Goal: Task Accomplishment & Management: Manage account settings

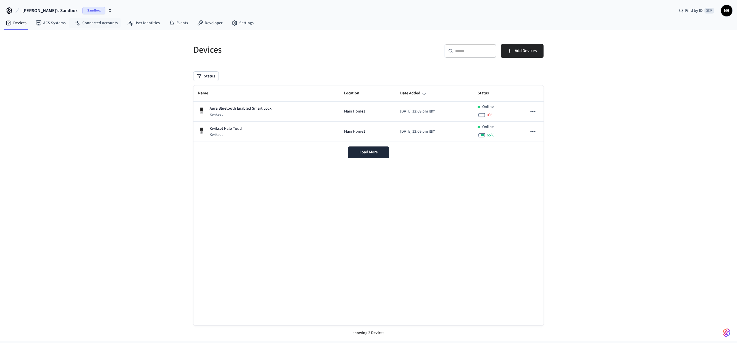
click at [82, 11] on span "Sandbox" at bounding box center [93, 10] width 23 height 7
click at [42, 49] on div "Production Production" at bounding box center [46, 47] width 79 height 7
click at [95, 25] on link "Connected Accounts" at bounding box center [96, 23] width 52 height 10
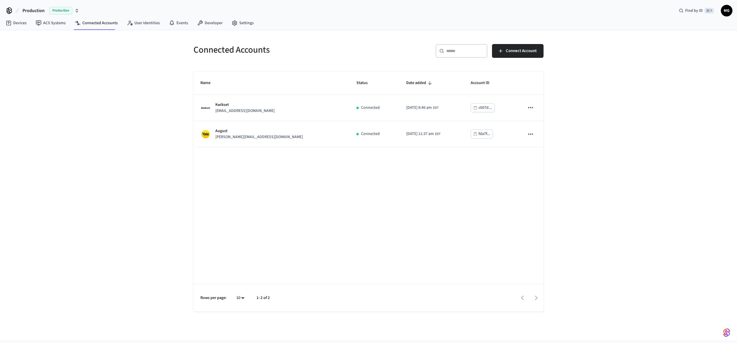
click at [563, 204] on div "Connected Accounts ​ ​ Connect Account Name Status Date added Account ID Kwikse…" at bounding box center [368, 185] width 737 height 310
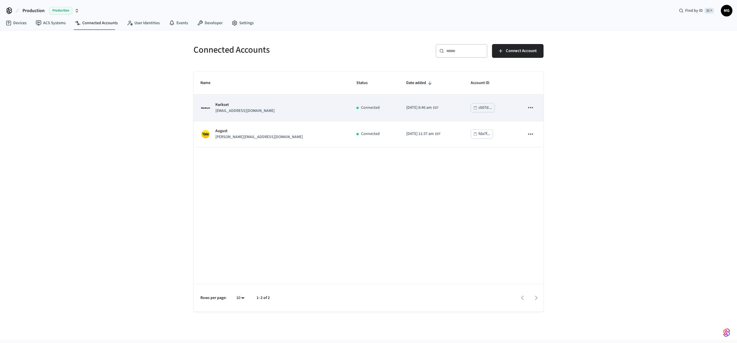
click at [356, 110] on div "Connected" at bounding box center [374, 108] width 36 height 6
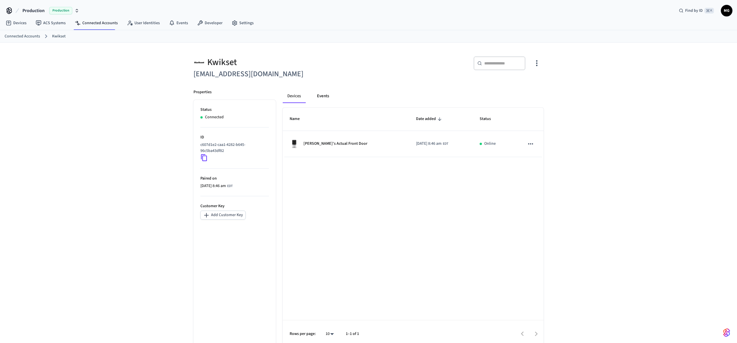
click at [321, 94] on button "Events" at bounding box center [322, 96] width 21 height 14
click at [293, 104] on div "Devices Events" at bounding box center [413, 98] width 261 height 18
click at [294, 99] on button "Devices" at bounding box center [294, 96] width 23 height 14
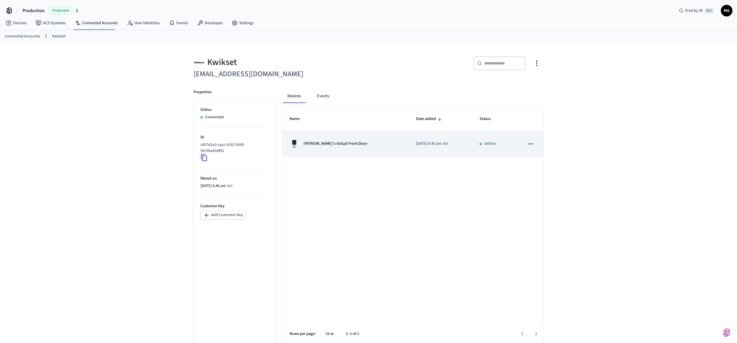
click at [365, 149] on td "[PERSON_NAME]'s Actual Front Door" at bounding box center [346, 144] width 126 height 26
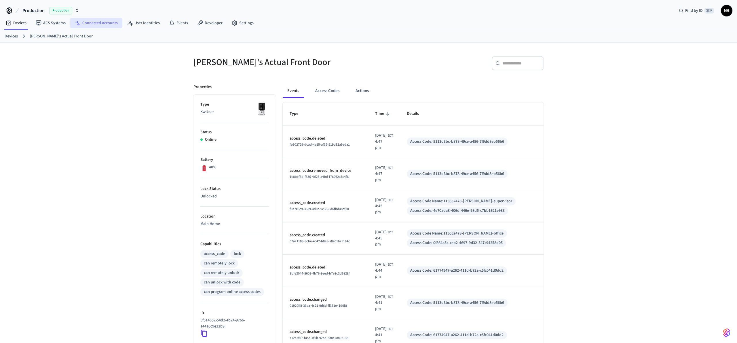
click at [96, 23] on link "Connected Accounts" at bounding box center [96, 23] width 52 height 10
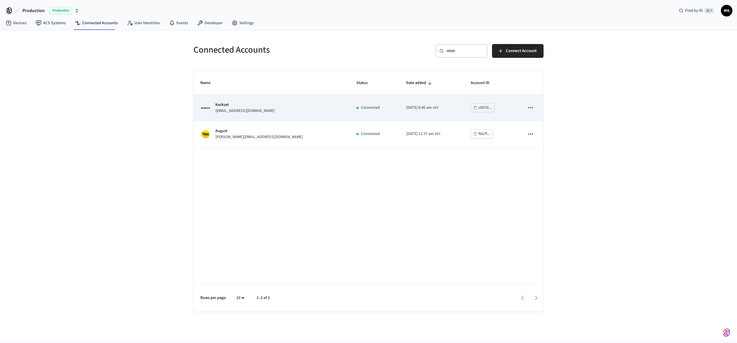
click at [282, 119] on td "Kwikset [EMAIL_ADDRESS][DOMAIN_NAME]" at bounding box center [271, 108] width 156 height 26
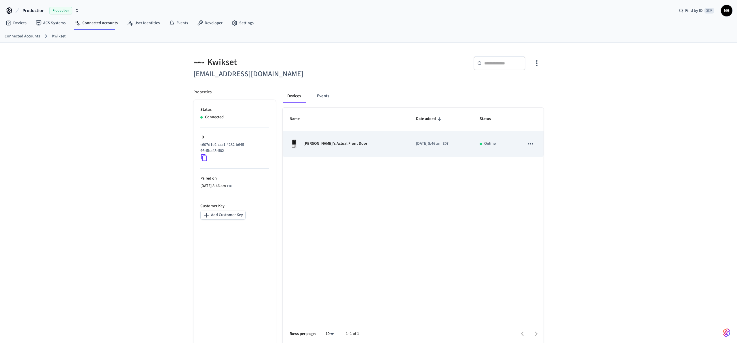
click at [317, 144] on p "[PERSON_NAME]'s Actual Front Door" at bounding box center [335, 144] width 64 height 6
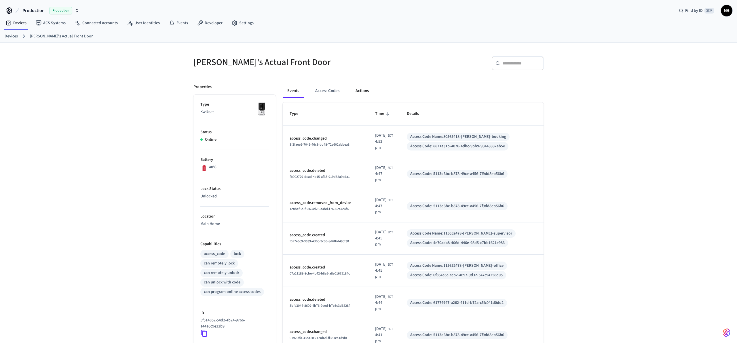
click at [367, 92] on button "Actions" at bounding box center [362, 91] width 22 height 14
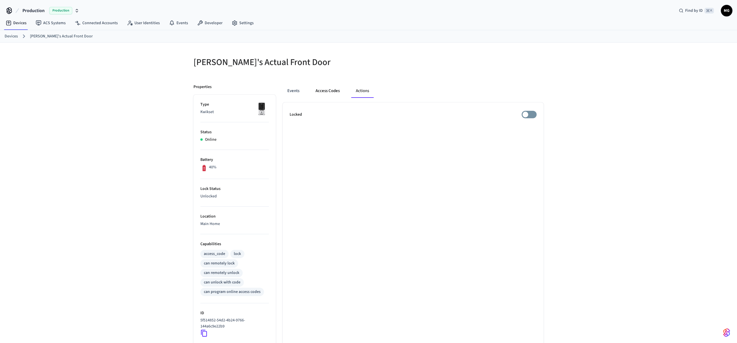
click at [336, 94] on button "Access Codes" at bounding box center [327, 91] width 33 height 14
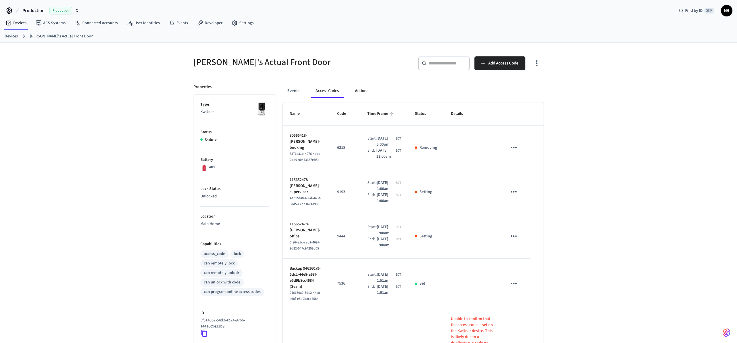
click at [363, 93] on button "Actions" at bounding box center [361, 91] width 22 height 14
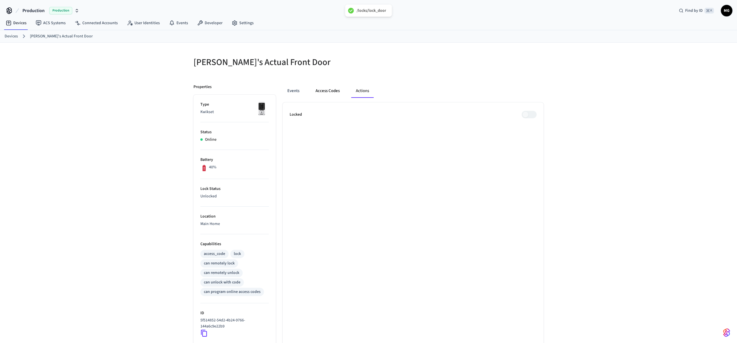
click at [333, 93] on button "Access Codes" at bounding box center [327, 91] width 33 height 14
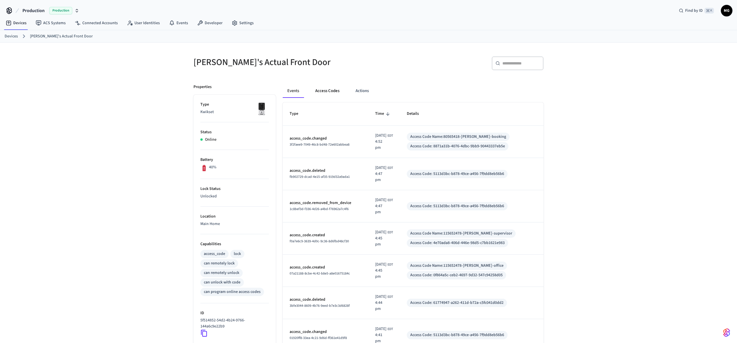
click at [333, 93] on button "Access Codes" at bounding box center [326, 91] width 33 height 14
click at [359, 89] on button "Actions" at bounding box center [362, 91] width 22 height 14
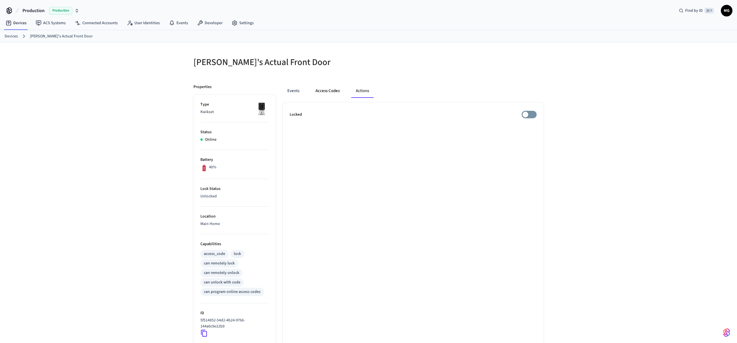
click at [330, 85] on button "Access Codes" at bounding box center [327, 91] width 33 height 14
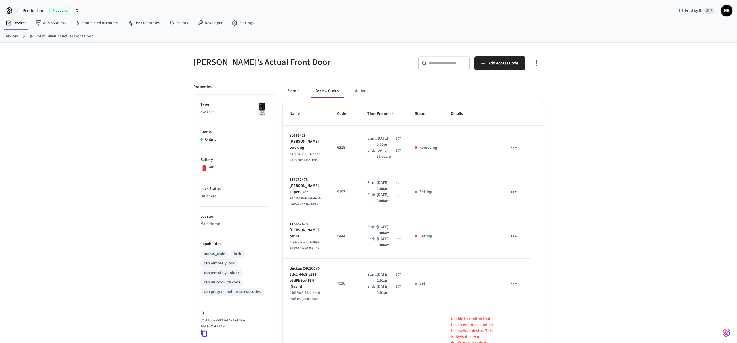
click at [292, 95] on button "Events" at bounding box center [293, 91] width 21 height 14
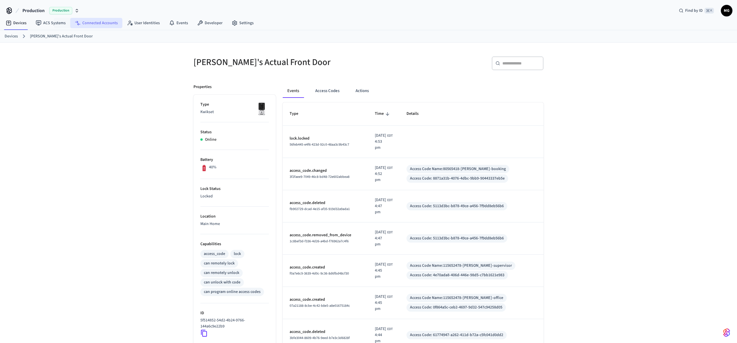
click at [91, 22] on link "Connected Accounts" at bounding box center [96, 23] width 52 height 10
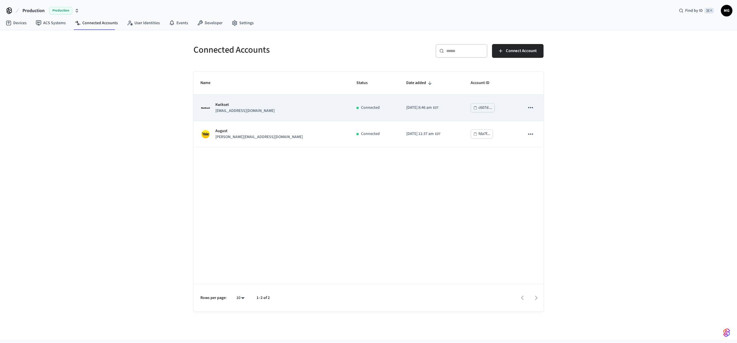
click at [270, 113] on div "Kwikset marcgaj@gmail.com" at bounding box center [271, 108] width 142 height 12
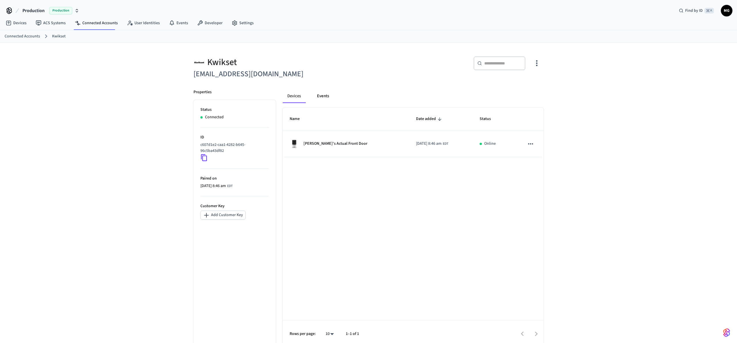
click at [320, 100] on button "Events" at bounding box center [322, 96] width 21 height 14
click at [282, 97] on div "Devices Events Name Date connected_account.connected 2025/09/24 at 8:46 am EDT …" at bounding box center [410, 214] width 268 height 265
click at [293, 98] on button "Devices" at bounding box center [294, 96] width 23 height 14
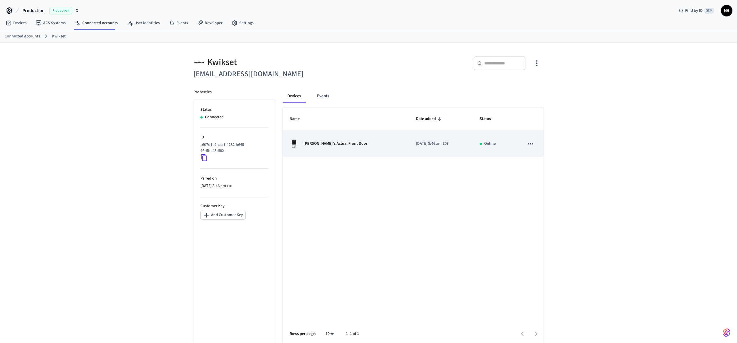
click at [331, 139] on div "[PERSON_NAME]'s Actual Front Door" at bounding box center [345, 143] width 113 height 9
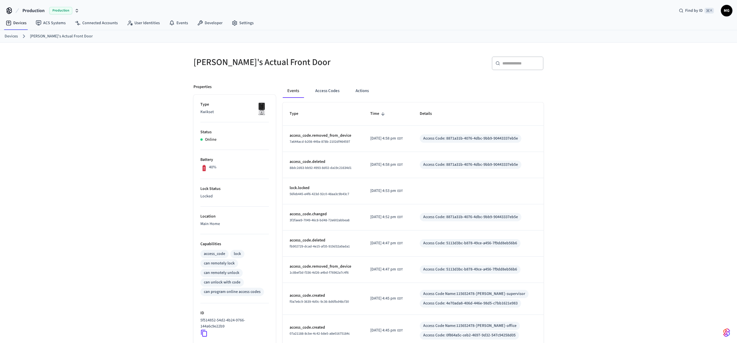
click at [604, 221] on div "[PERSON_NAME]'s Actual Front Door ​ ​ Properties Type Kwikset Status Online Bat…" at bounding box center [368, 267] width 737 height 448
click at [605, 174] on div "Marc's Actual Front Door ​ ​ Properties Type Kwikset Status Online Battery 40% …" at bounding box center [368, 267] width 737 height 448
click at [150, 185] on div "Marc's Actual Front Door ​ ​ Properties Type Kwikset Status Online Battery 40% …" at bounding box center [368, 267] width 737 height 448
click at [317, 95] on button "Access Codes" at bounding box center [326, 91] width 33 height 14
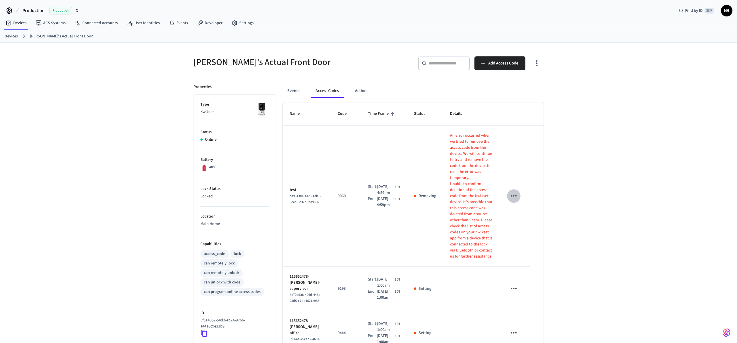
click at [514, 191] on icon "sticky table" at bounding box center [513, 195] width 9 height 9
click at [534, 216] on li "Delete" at bounding box center [529, 213] width 27 height 15
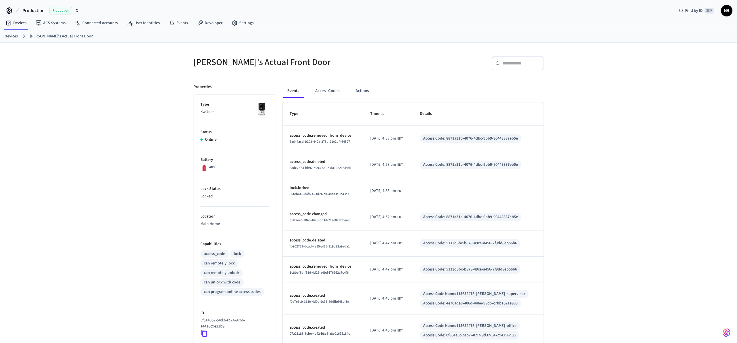
click at [294, 93] on button "Events" at bounding box center [293, 91] width 21 height 14
click at [83, 24] on link "Connected Accounts" at bounding box center [96, 23] width 52 height 10
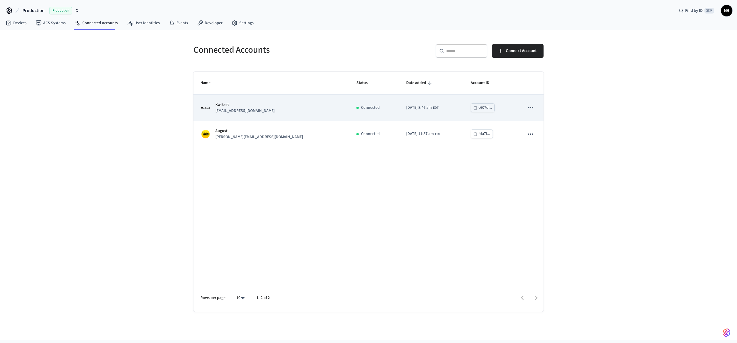
click at [279, 111] on div "Kwikset [EMAIL_ADDRESS][DOMAIN_NAME]" at bounding box center [271, 108] width 142 height 12
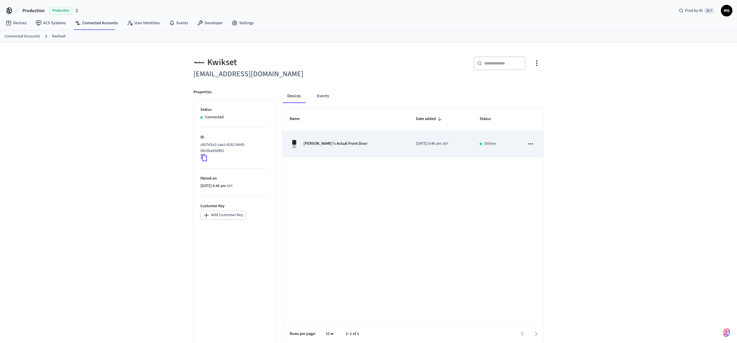
click at [348, 140] on div "[PERSON_NAME]'s Actual Front Door" at bounding box center [345, 143] width 113 height 9
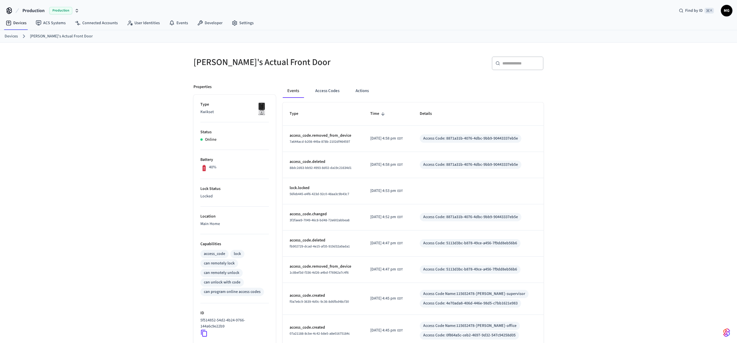
click at [446, 70] on div "​ ​" at bounding box center [457, 65] width 171 height 18
click at [323, 87] on button "Access Codes" at bounding box center [326, 91] width 33 height 14
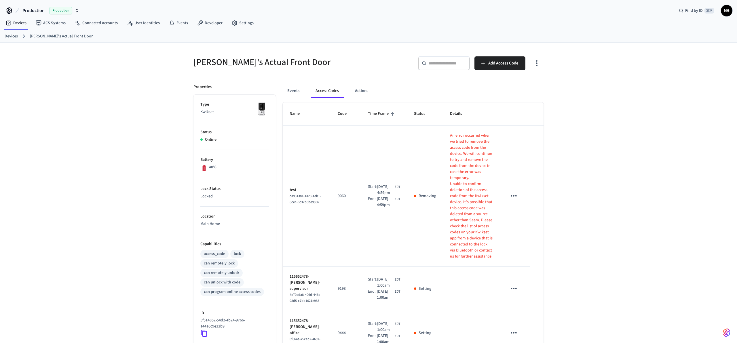
click at [314, 217] on td "test ca931381-1a28-4eb1-8cec-0c32b6be9856" at bounding box center [307, 196] width 48 height 141
click at [363, 90] on button "Actions" at bounding box center [361, 91] width 22 height 14
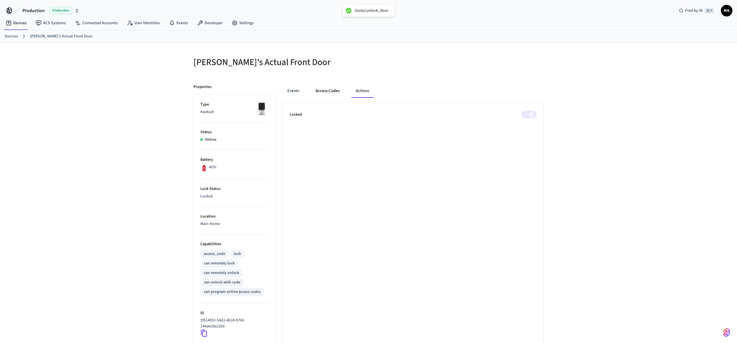
click at [327, 85] on button "Access Codes" at bounding box center [327, 91] width 33 height 14
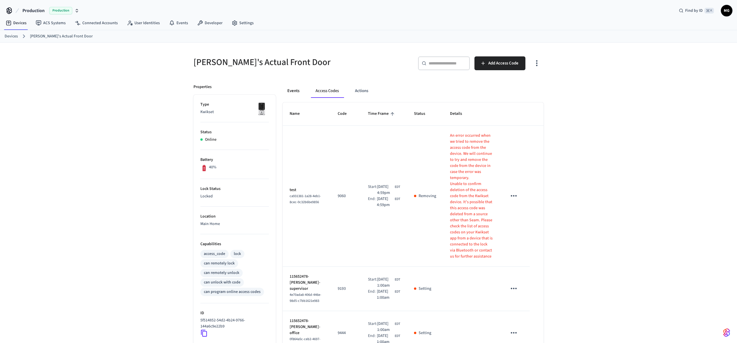
click at [295, 92] on button "Events" at bounding box center [293, 91] width 21 height 14
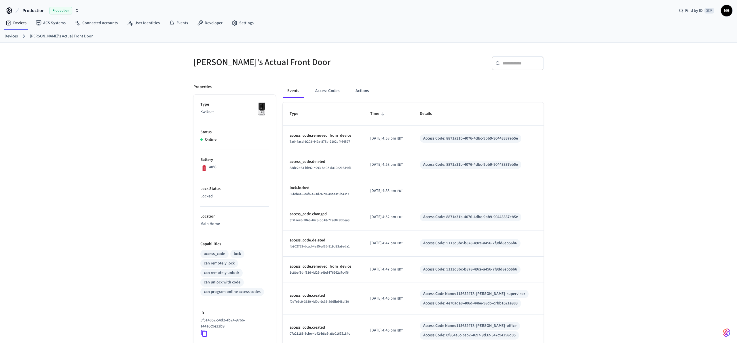
click at [625, 144] on div "Marc's Actual Front Door ​ ​ Properties Type Kwikset Status Online Battery 40% …" at bounding box center [368, 267] width 737 height 448
click at [351, 91] on button "Actions" at bounding box center [362, 91] width 22 height 14
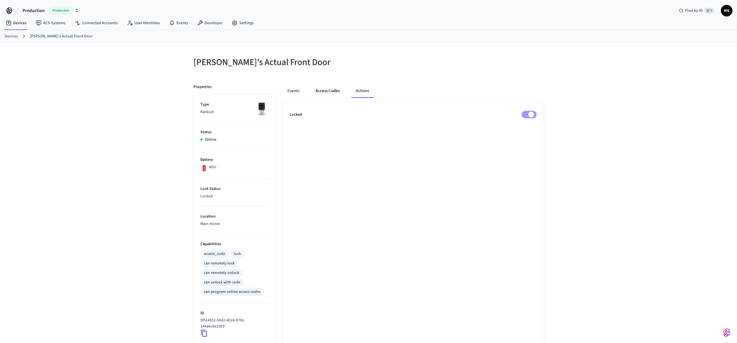
click at [331, 91] on button "Access Codes" at bounding box center [327, 91] width 33 height 14
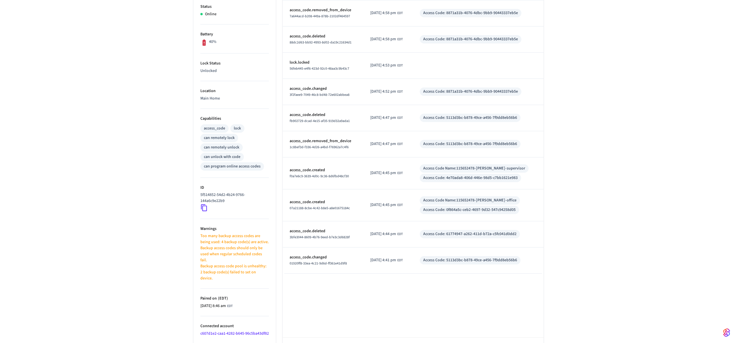
scroll to position [142, 0]
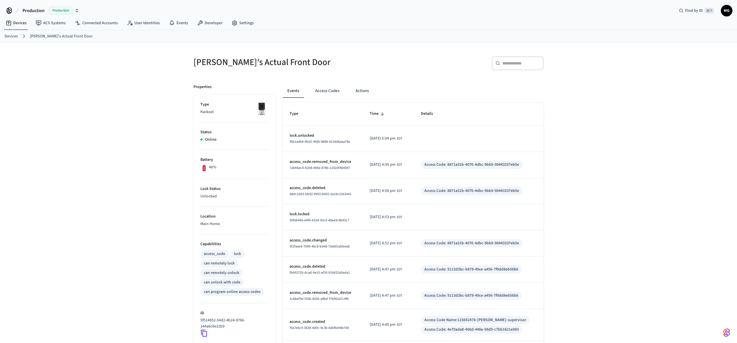
click at [601, 180] on div "[PERSON_NAME]'s Actual Front Door ​ ​ Properties Type Kwikset Status Online Bat…" at bounding box center [368, 267] width 737 height 448
click at [369, 91] on button "Actions" at bounding box center [362, 91] width 22 height 14
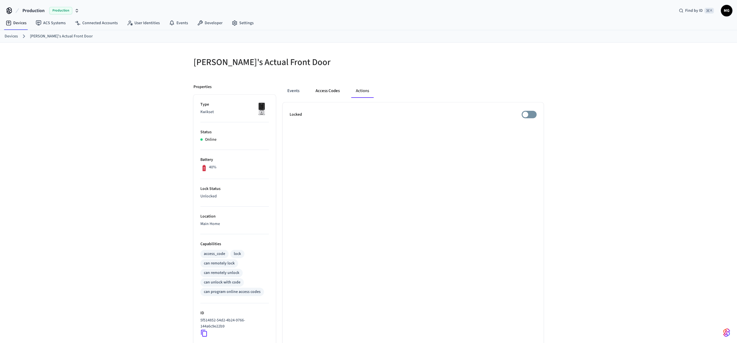
click at [318, 93] on button "Access Codes" at bounding box center [327, 91] width 33 height 14
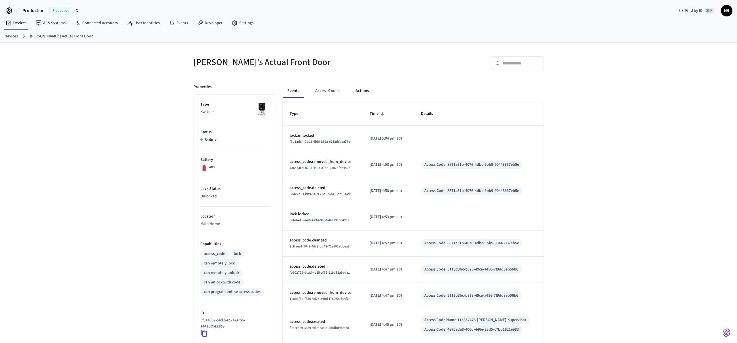
click at [356, 91] on button "Actions" at bounding box center [362, 91] width 22 height 14
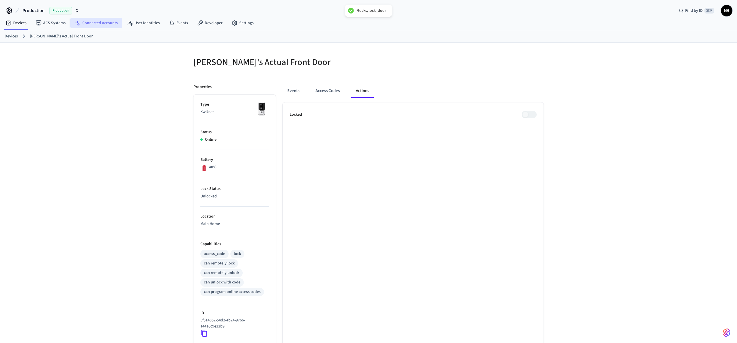
click at [110, 23] on link "Connected Accounts" at bounding box center [96, 23] width 52 height 10
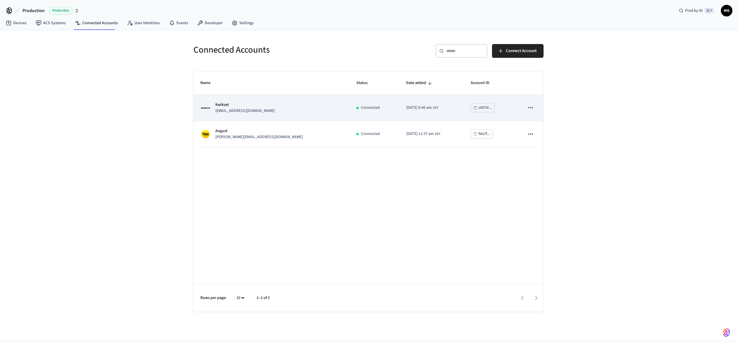
click at [277, 108] on div "Kwikset marcgaj@gmail.com" at bounding box center [271, 108] width 142 height 12
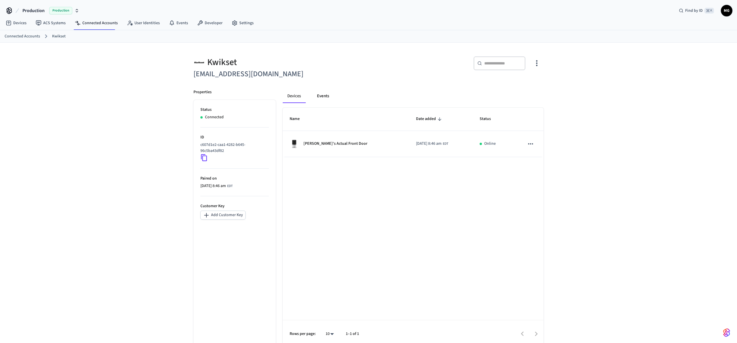
click at [320, 99] on button "Events" at bounding box center [322, 96] width 21 height 14
click at [293, 98] on button "Devices" at bounding box center [294, 96] width 23 height 14
click at [313, 128] on th "Name" at bounding box center [346, 119] width 126 height 23
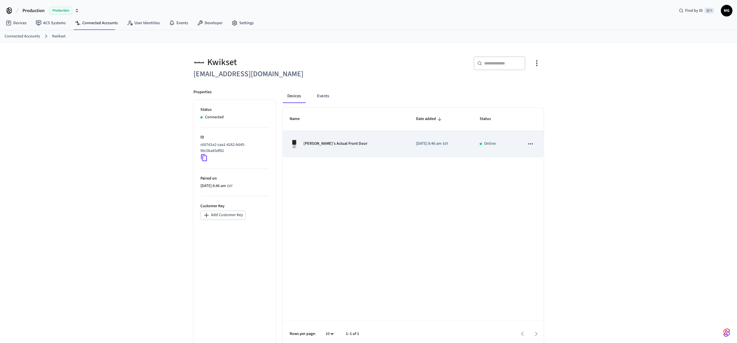
click at [320, 144] on p "[PERSON_NAME]'s Actual Front Door" at bounding box center [335, 144] width 64 height 6
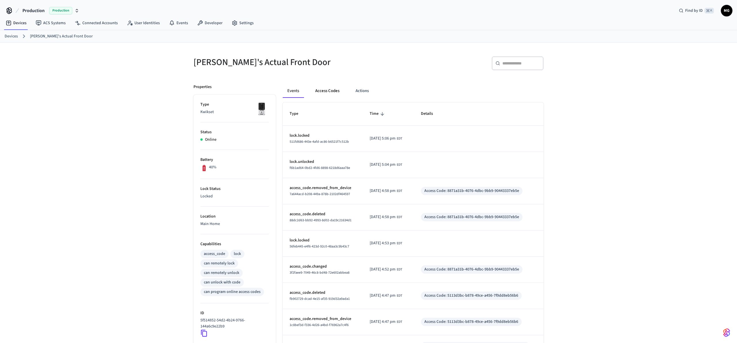
click at [320, 90] on button "Access Codes" at bounding box center [326, 91] width 33 height 14
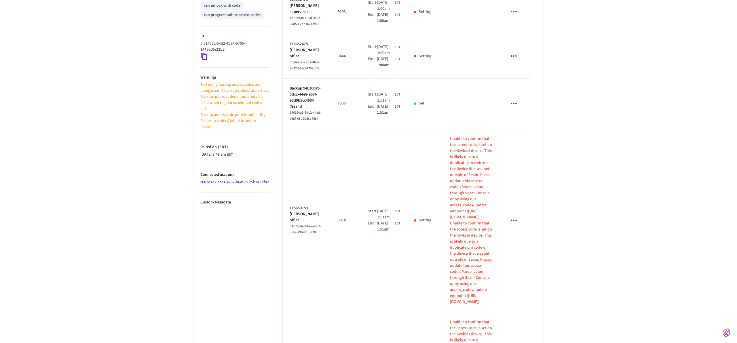
scroll to position [62, 0]
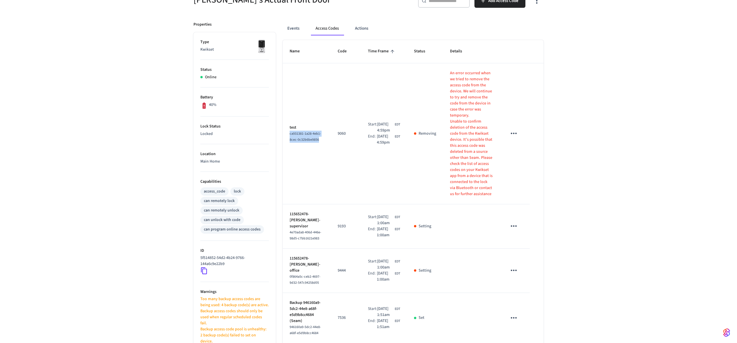
drag, startPoint x: 310, startPoint y: 129, endPoint x: 285, endPoint y: 116, distance: 28.5
click at [285, 116] on td "test ca931381-1a28-4eb1-8cec-0c32b6be9856" at bounding box center [307, 133] width 48 height 141
copy span "ca931381-1a28-4eb1-8cec-0c32b6be9856"
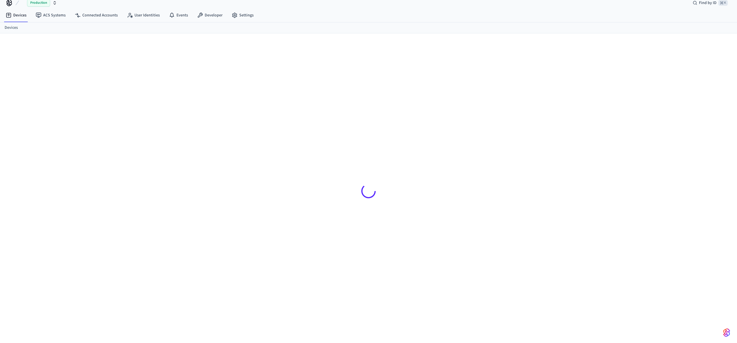
scroll to position [8, 0]
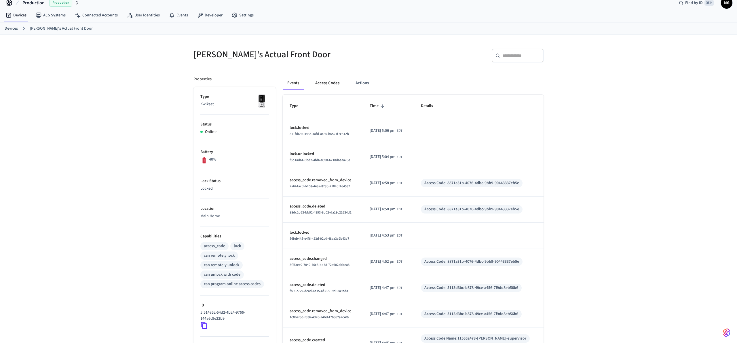
click at [324, 84] on button "Access Codes" at bounding box center [326, 83] width 33 height 14
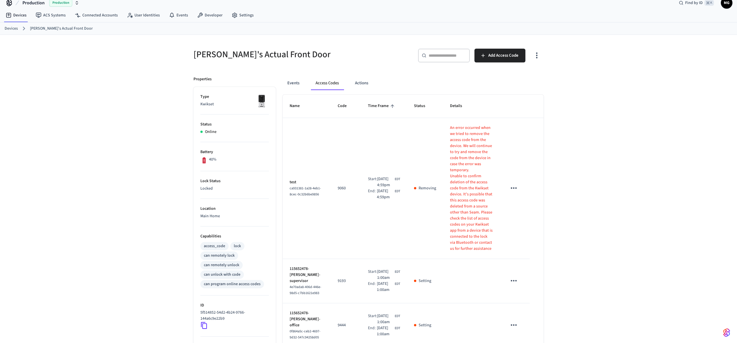
click at [518, 184] on icon "sticky table" at bounding box center [513, 188] width 9 height 9
click at [532, 193] on li "Edit" at bounding box center [529, 190] width 27 height 16
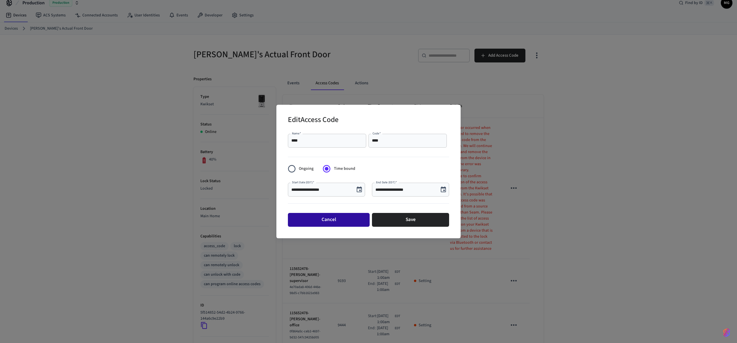
click at [327, 224] on button "Cancel" at bounding box center [329, 220] width 82 height 14
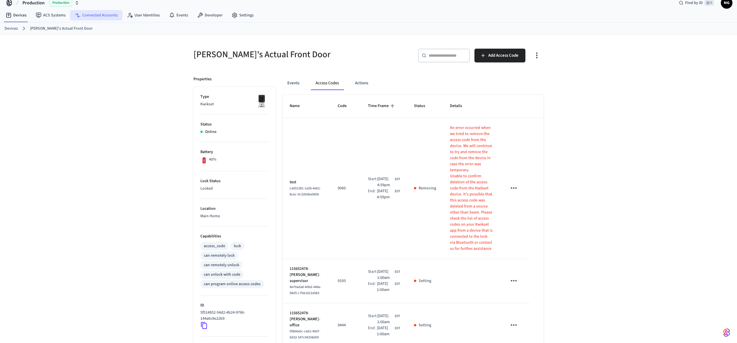
click at [96, 16] on link "Connected Accounts" at bounding box center [96, 15] width 52 height 10
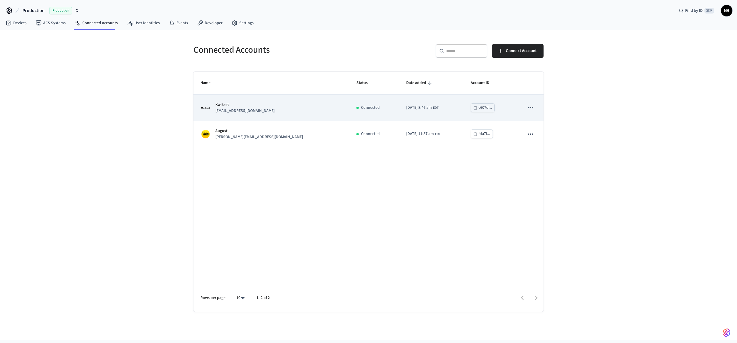
click at [295, 115] on td "Kwikset [EMAIL_ADDRESS][DOMAIN_NAME]" at bounding box center [271, 108] width 156 height 26
